Goal: Transaction & Acquisition: Purchase product/service

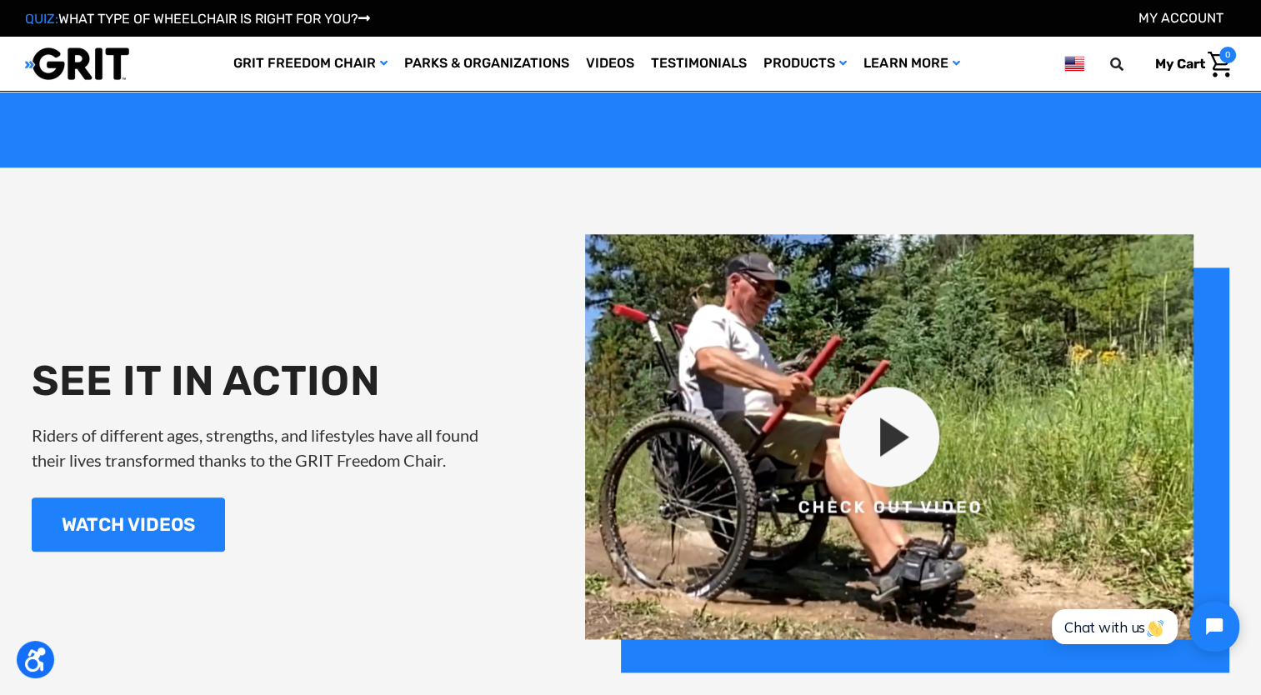
scroll to position [1750, 0]
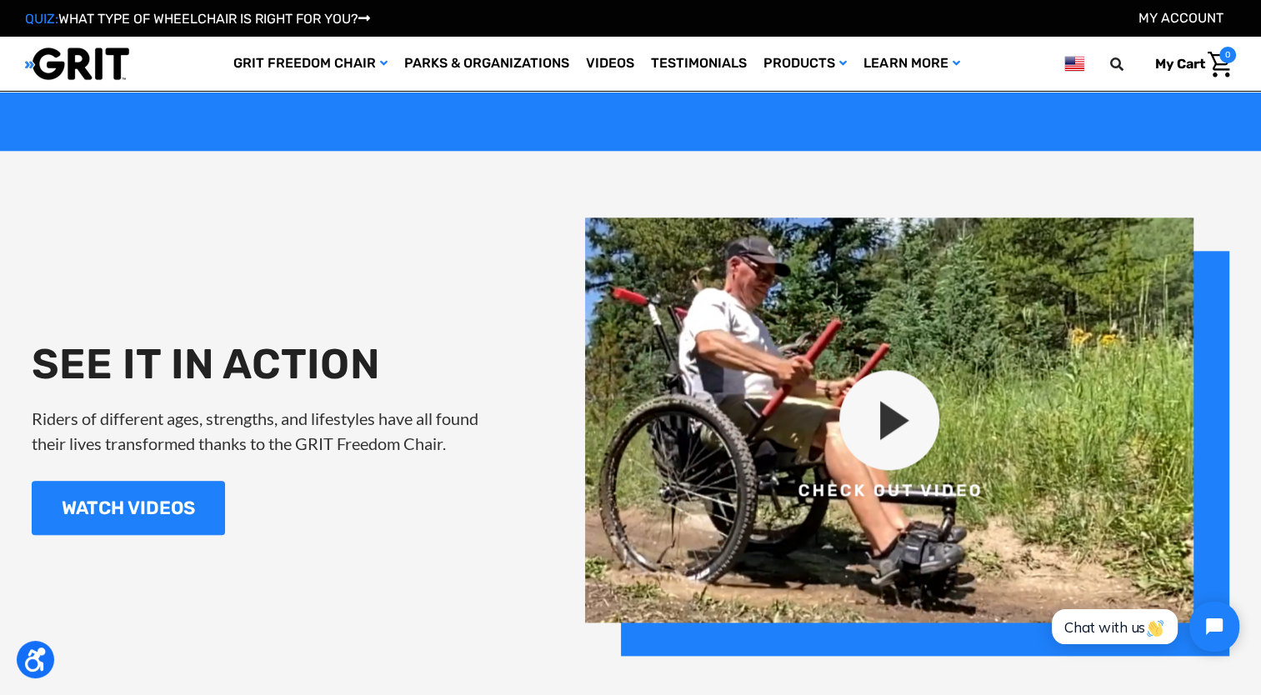
click at [887, 428] on img at bounding box center [907, 437] width 644 height 438
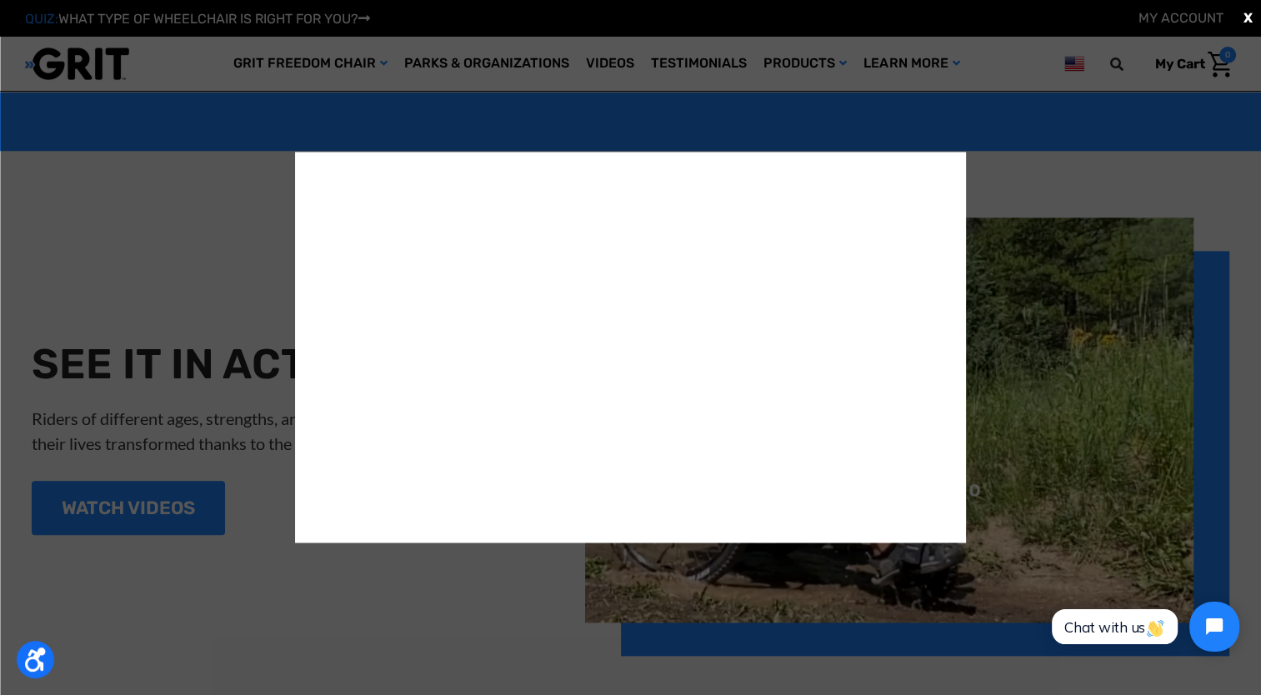
scroll to position [0, 0]
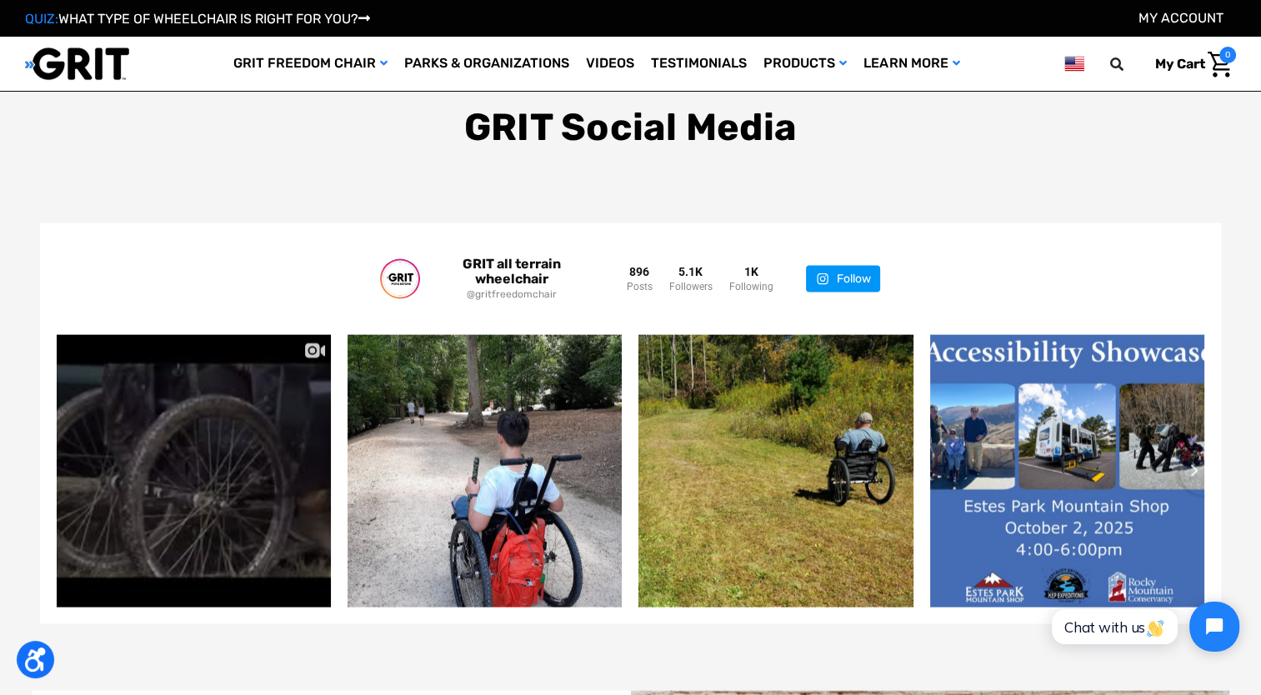
scroll to position [3024, 0]
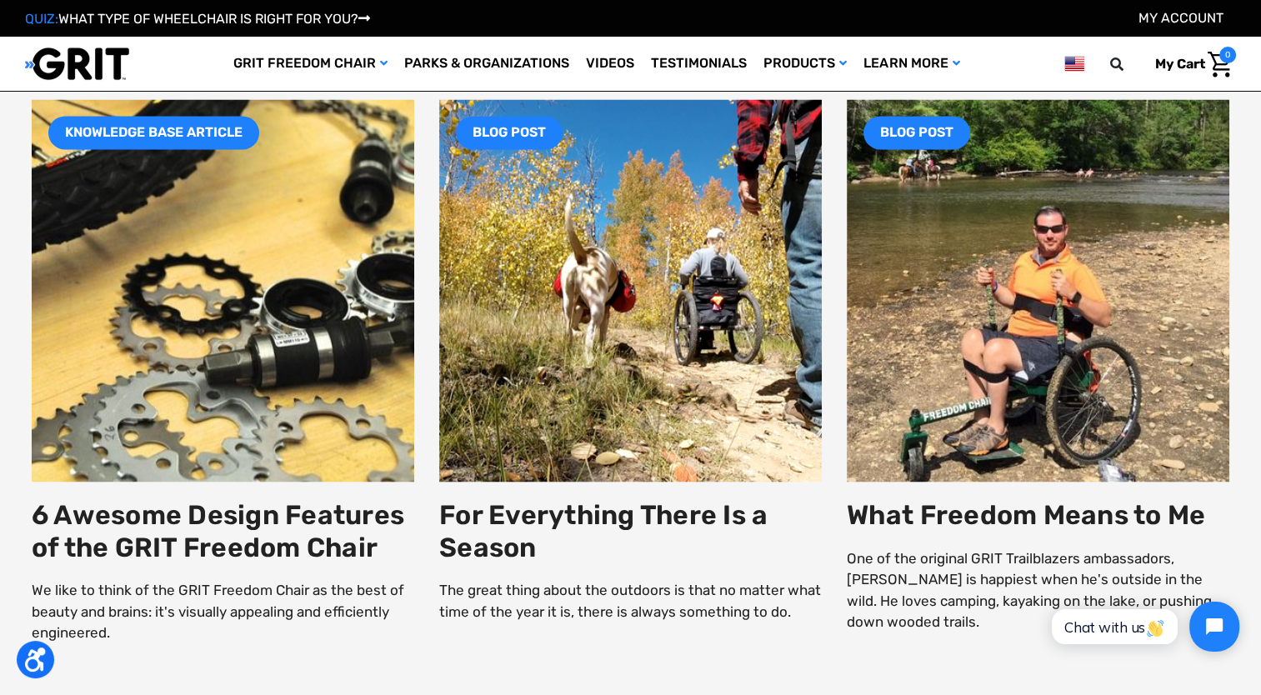
scroll to position [2917, 0]
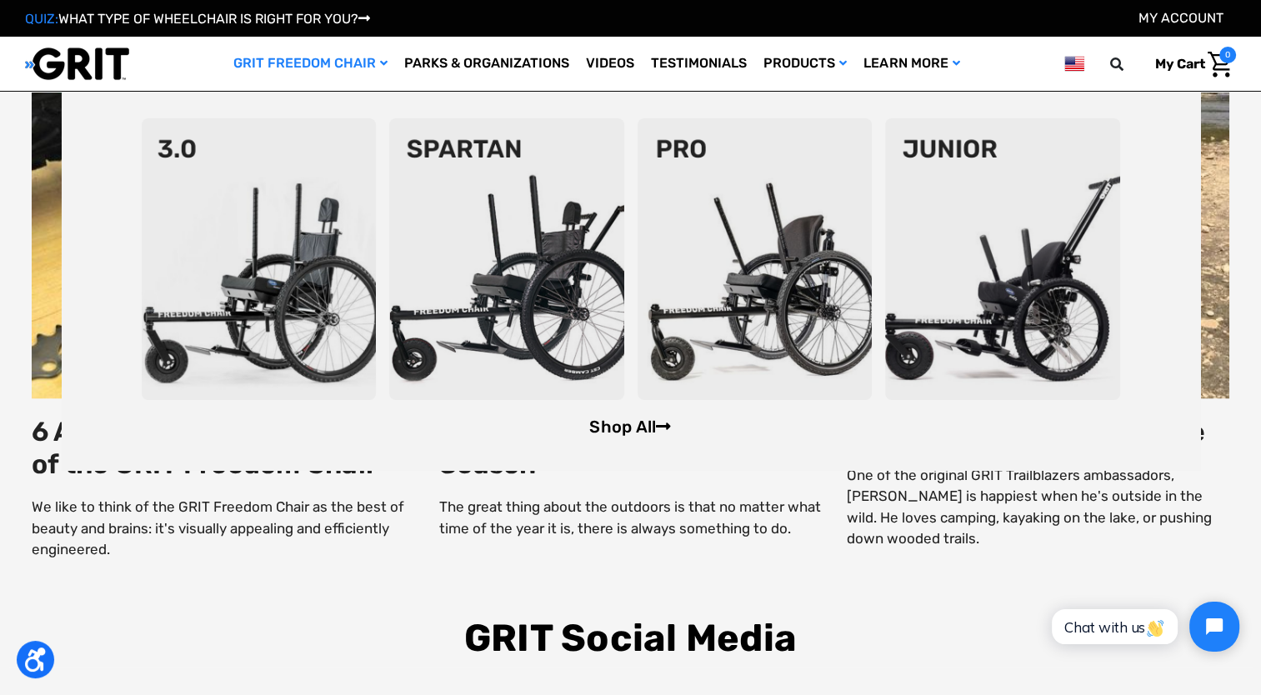
click at [624, 428] on link "Shop All" at bounding box center [630, 427] width 82 height 20
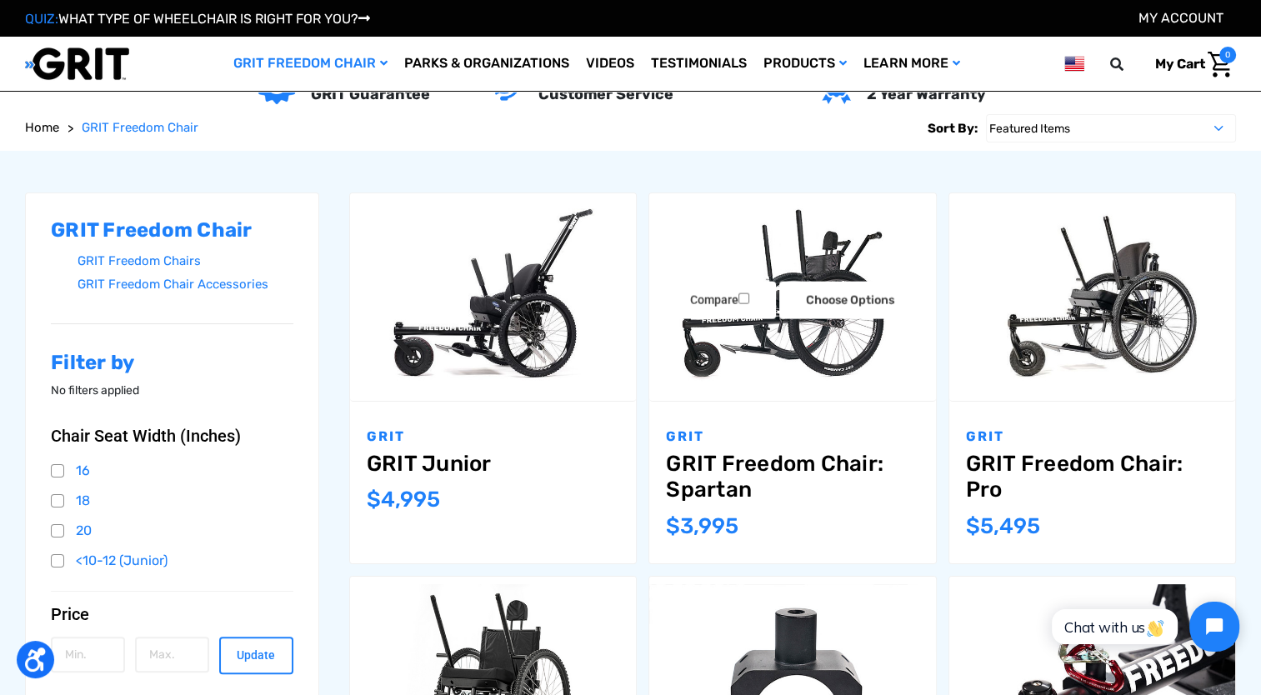
click at [720, 468] on link "GRIT Freedom Chair: Spartan" at bounding box center [792, 477] width 253 height 52
